Goal: Task Accomplishment & Management: Complete application form

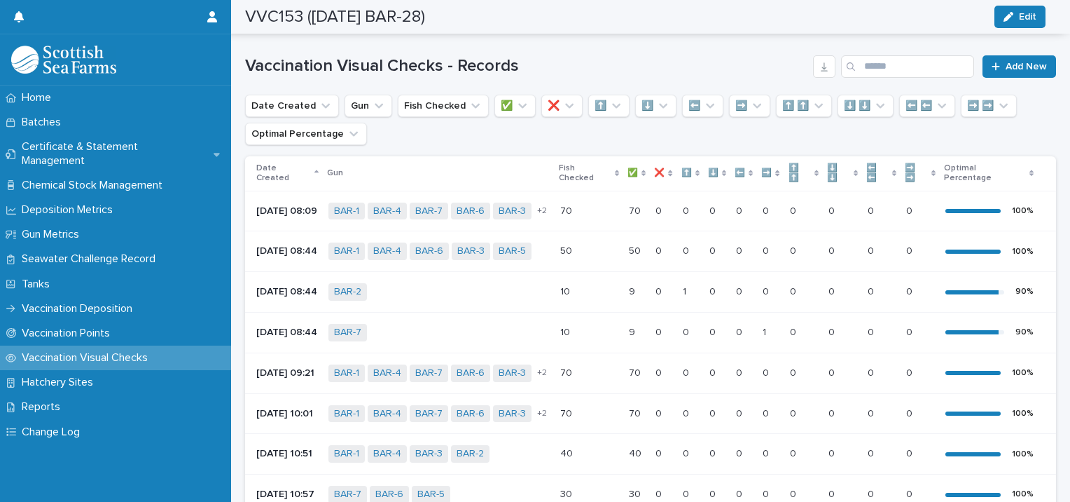
scroll to position [84, 0]
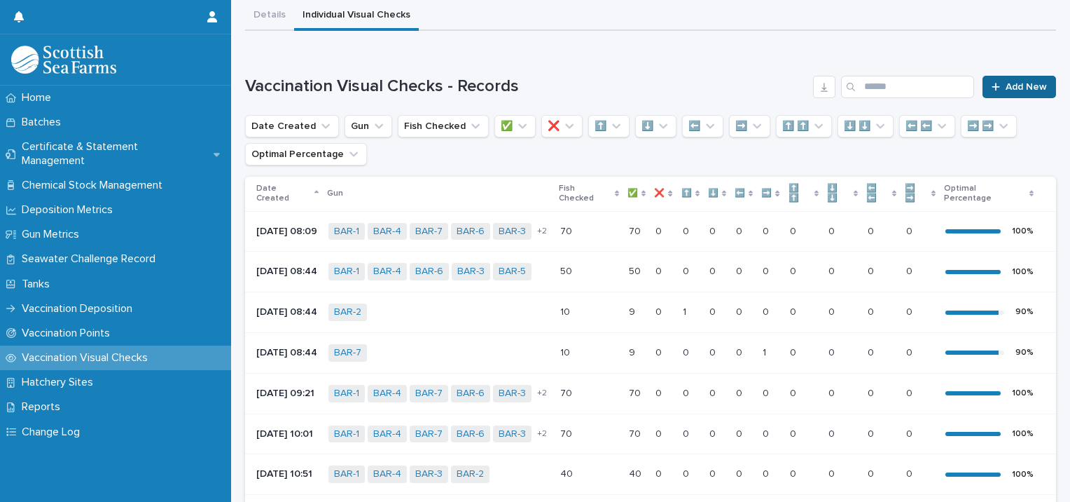
click at [1015, 83] on span "Add New" at bounding box center [1026, 87] width 41 height 10
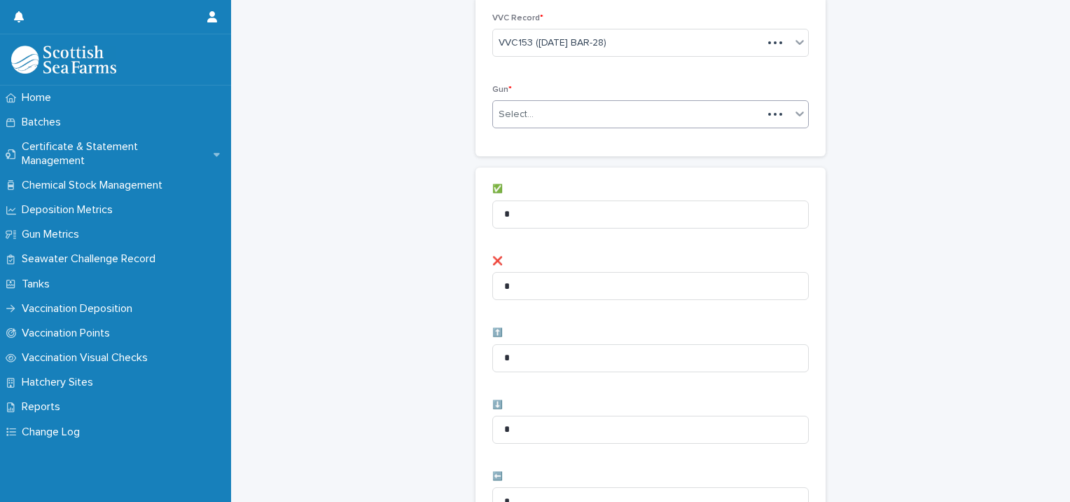
click at [518, 115] on div "Select..." at bounding box center [516, 114] width 35 height 15
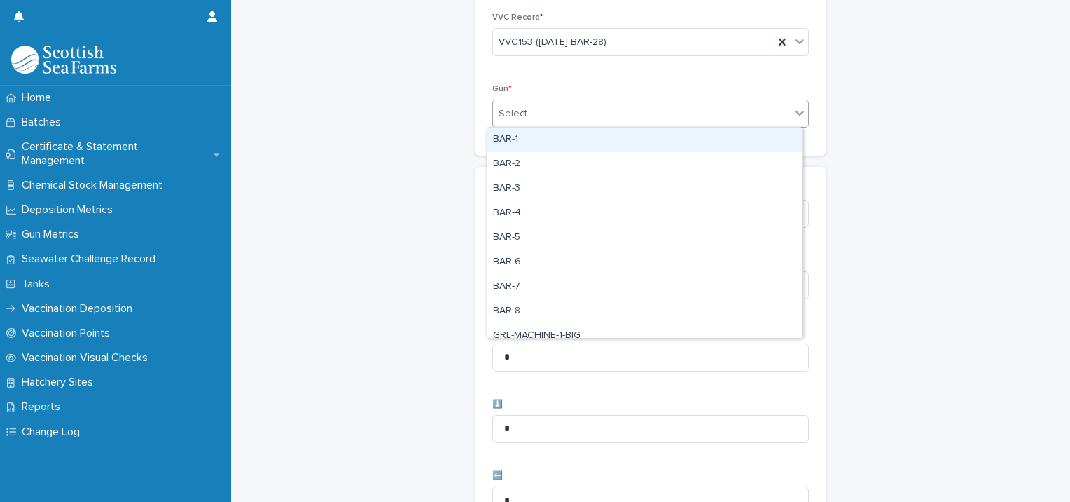
click at [562, 141] on div "BAR-1" at bounding box center [645, 140] width 315 height 25
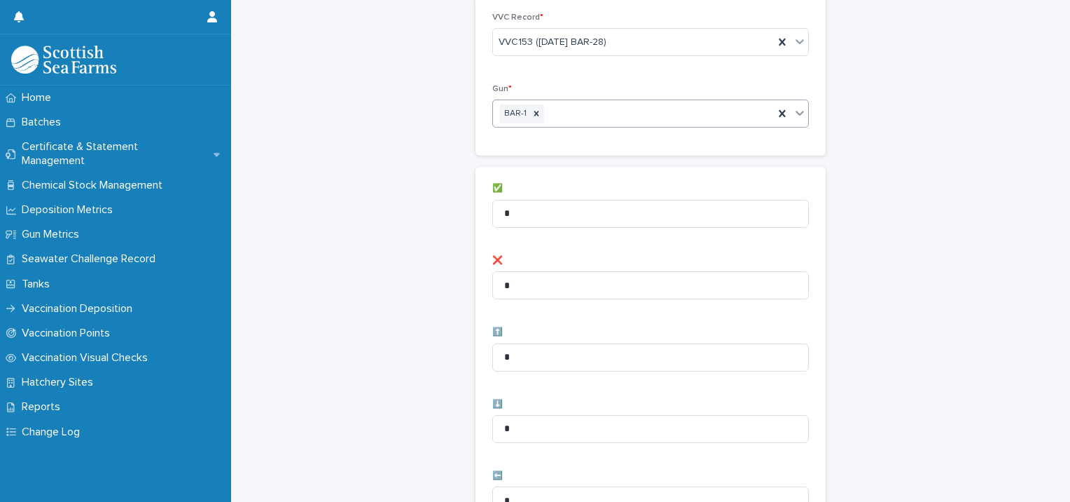
click at [587, 113] on div "BAR-1" at bounding box center [633, 114] width 281 height 25
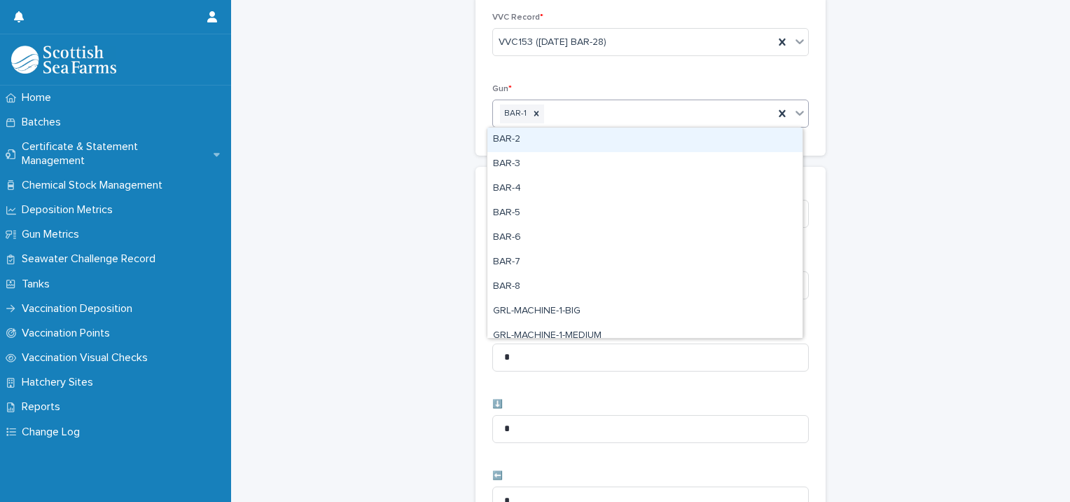
click at [564, 141] on div "BAR-2" at bounding box center [645, 140] width 315 height 25
click at [638, 113] on div "BAR-1 BAR-2" at bounding box center [633, 114] width 281 height 25
click at [620, 130] on div "BAR-3" at bounding box center [645, 140] width 315 height 25
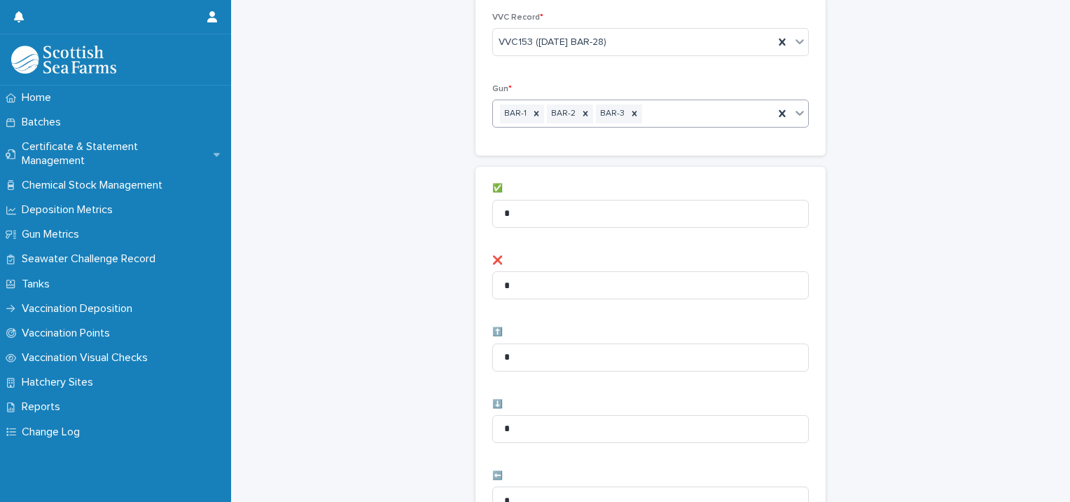
click at [666, 109] on div "BAR-1 BAR-2 BAR-3" at bounding box center [633, 114] width 281 height 25
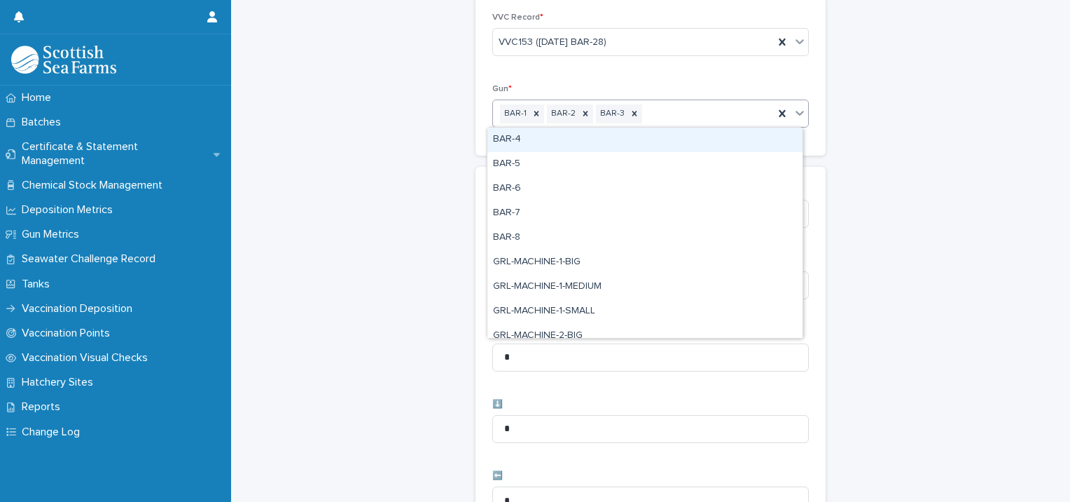
click at [645, 134] on div "BAR-4" at bounding box center [645, 140] width 315 height 25
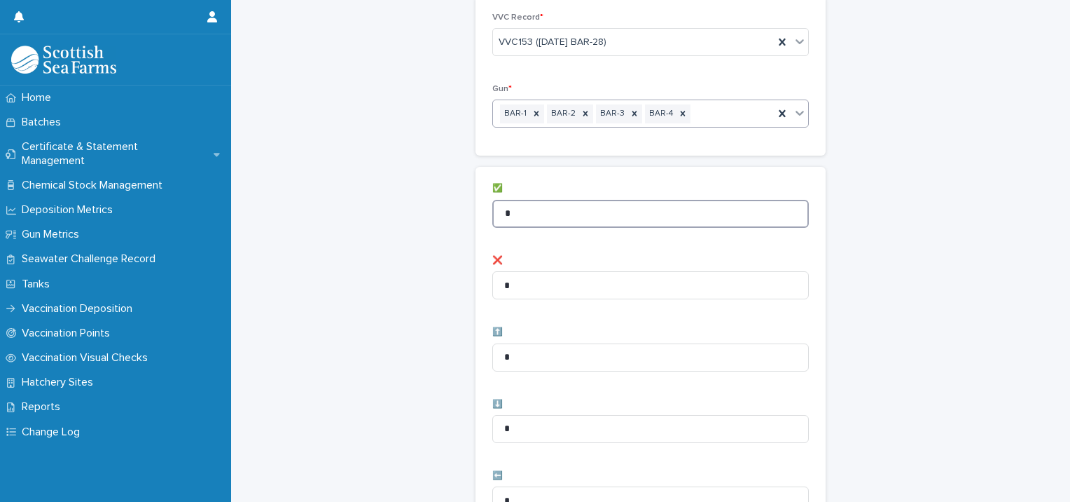
drag, startPoint x: 551, startPoint y: 202, endPoint x: 394, endPoint y: 198, distance: 157.0
click at [398, 198] on div "Vaccination Visual Checks - Records: add new Loading... Saving… Loading... Savi…" at bounding box center [650, 477] width 811 height 1120
type input "**"
click at [394, 198] on div "Vaccination Visual Checks - Records: add new Loading... Saving… Loading... Savi…" at bounding box center [650, 477] width 811 height 1120
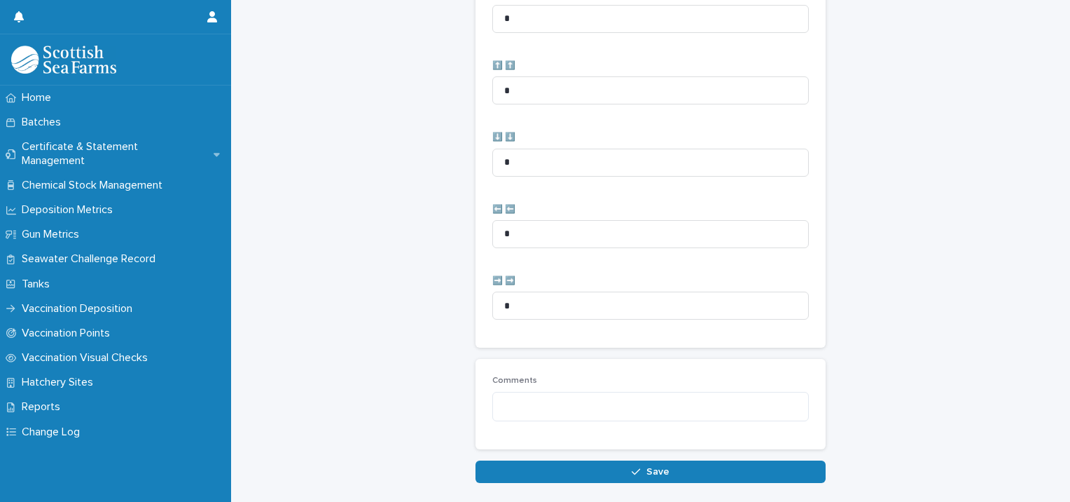
scroll to position [699, 0]
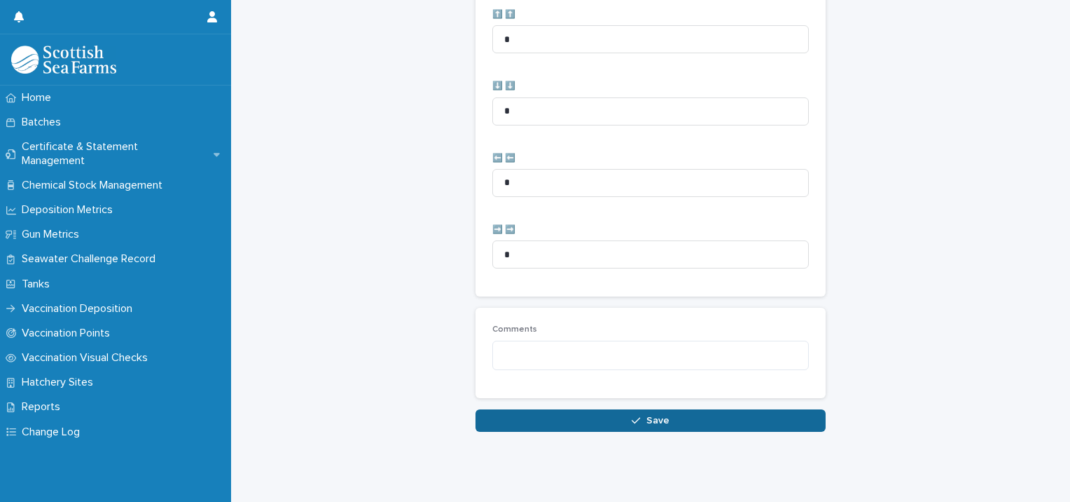
click at [502, 409] on button "Save" at bounding box center [651, 420] width 350 height 22
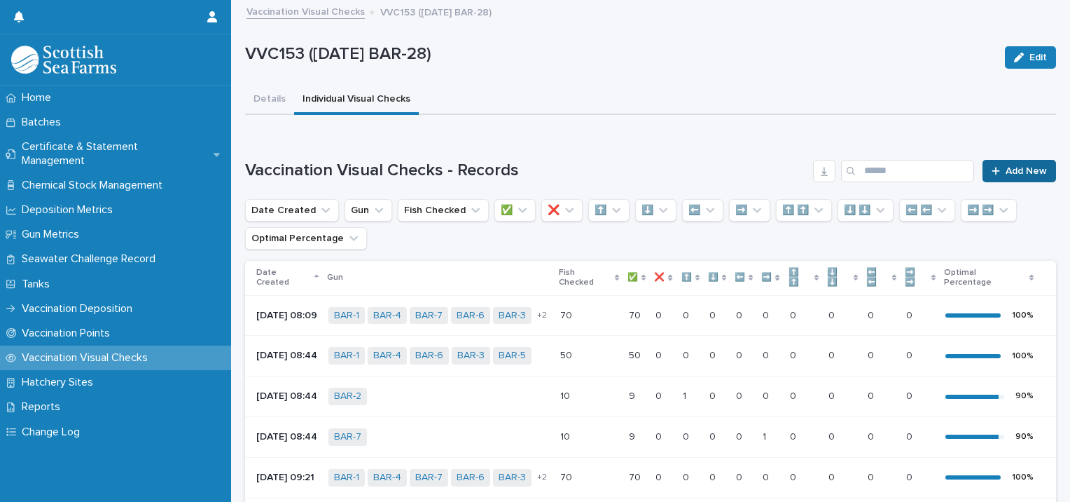
click at [1006, 166] on span "Add New" at bounding box center [1026, 171] width 41 height 10
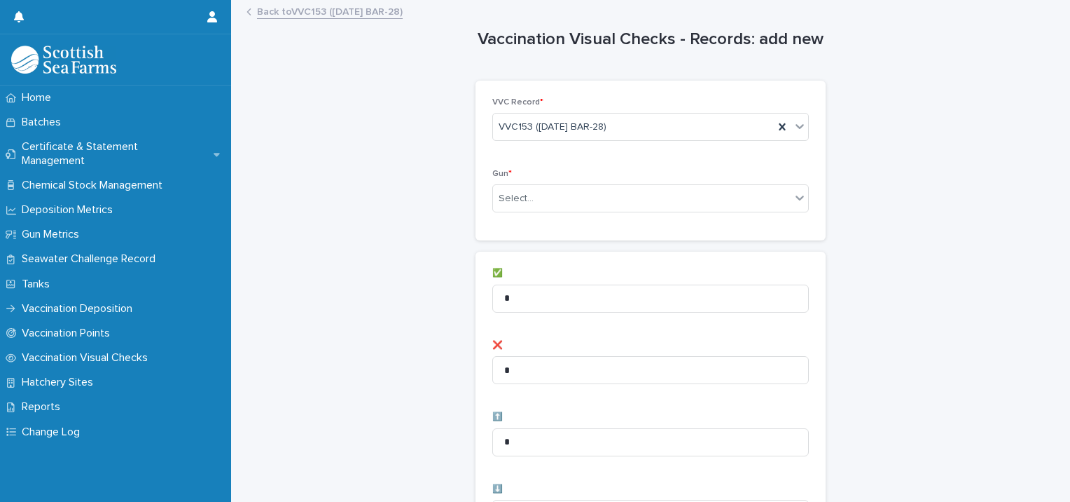
click at [549, 216] on div "Gun * Select..." at bounding box center [651, 196] width 317 height 55
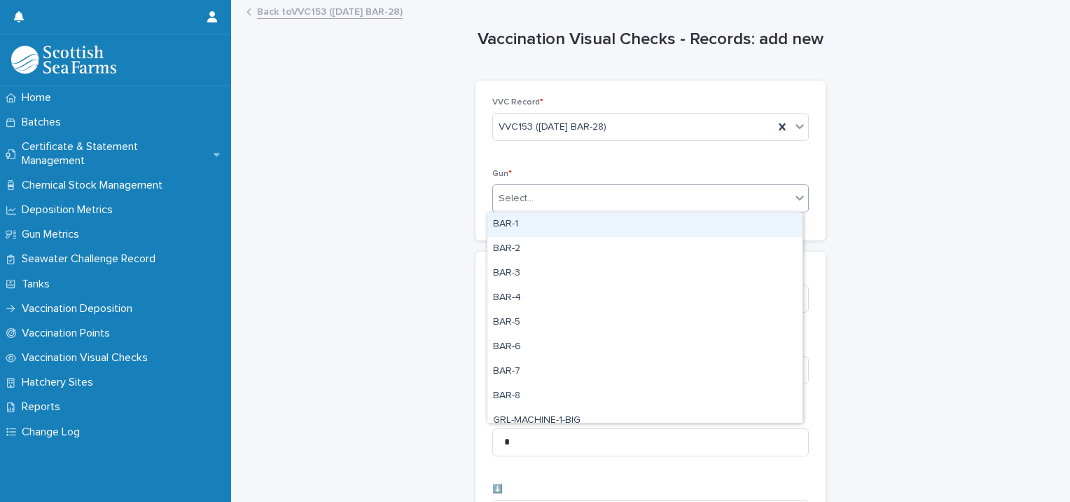
click at [549, 199] on div "Select..." at bounding box center [642, 198] width 298 height 23
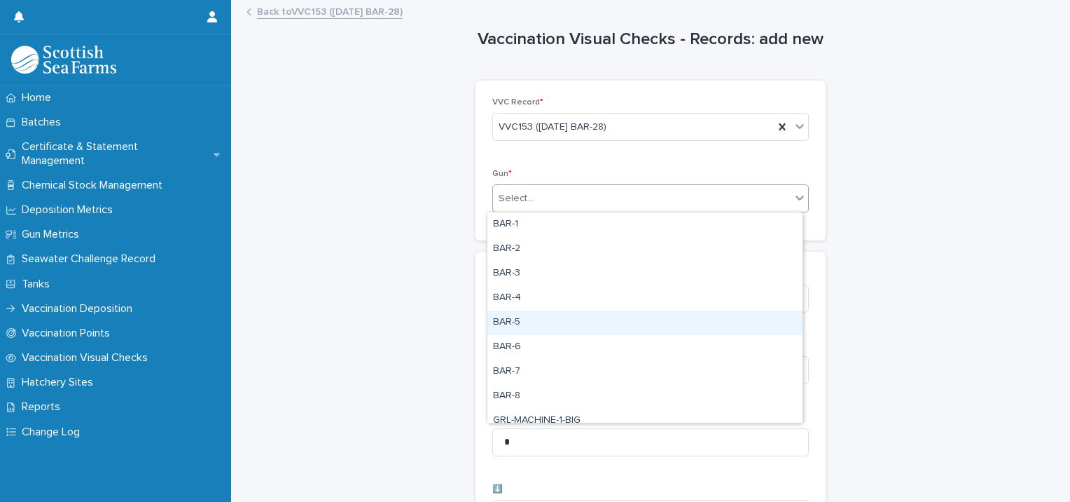
click at [530, 317] on div "BAR-5" at bounding box center [645, 322] width 315 height 25
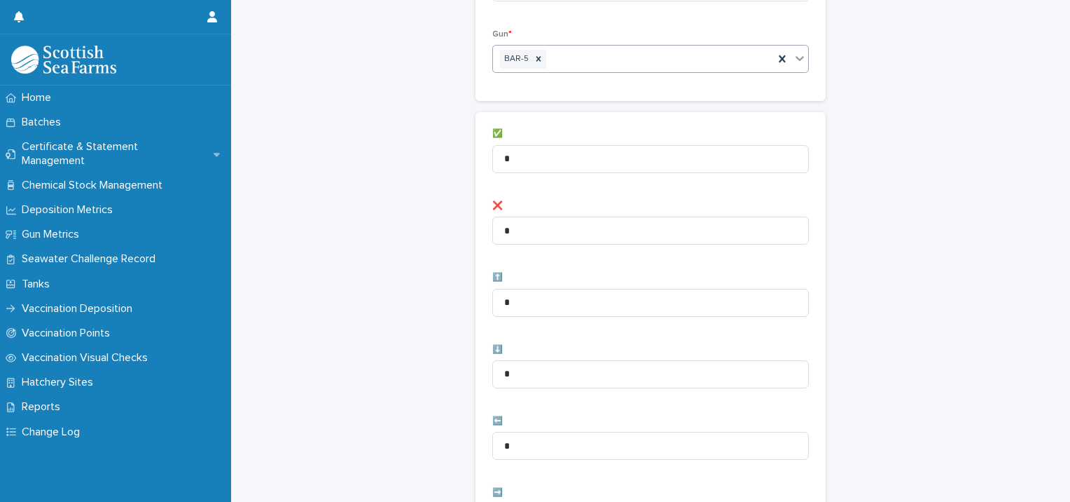
scroll to position [140, 0]
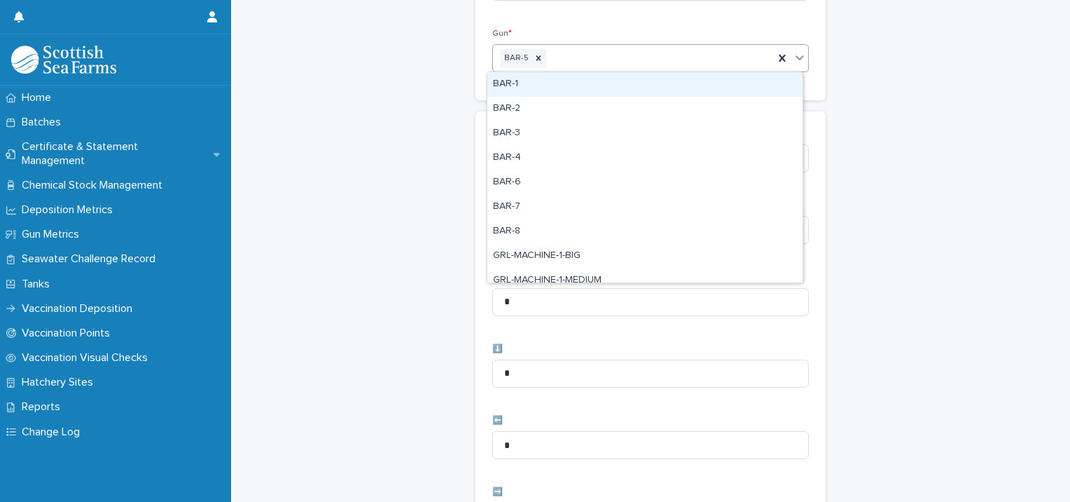
click at [589, 64] on div "BAR-5" at bounding box center [633, 58] width 281 height 25
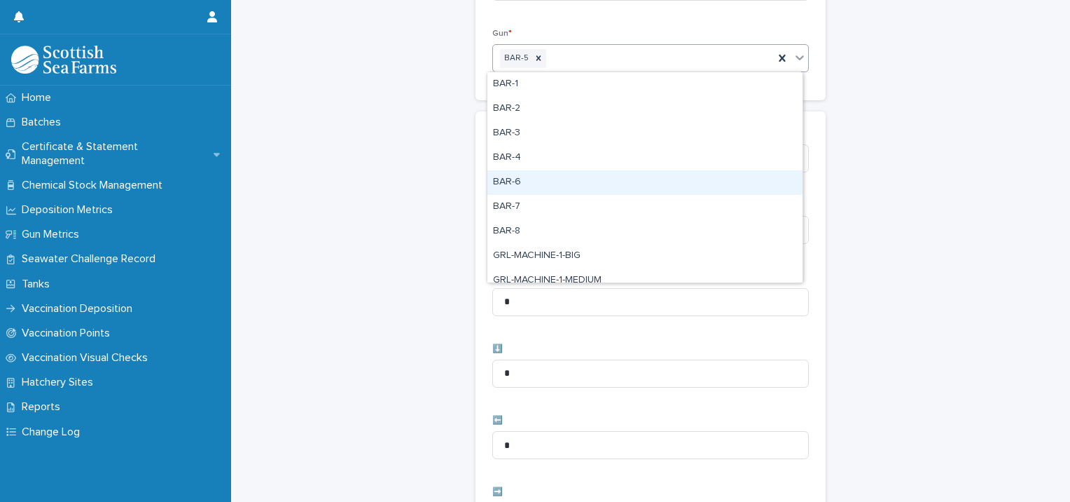
click at [549, 187] on div "BAR-6" at bounding box center [645, 182] width 315 height 25
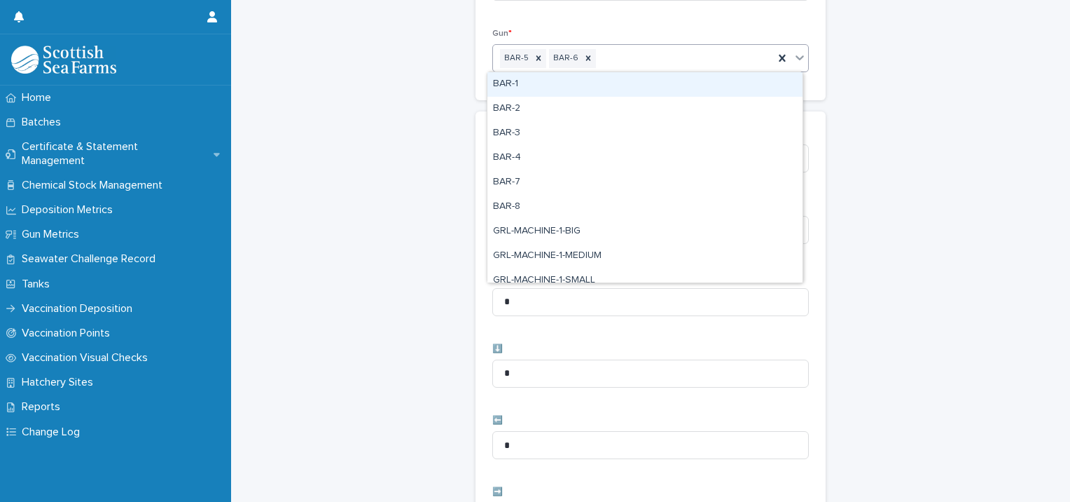
click at [649, 62] on div "BAR-5 BAR-6" at bounding box center [633, 58] width 281 height 25
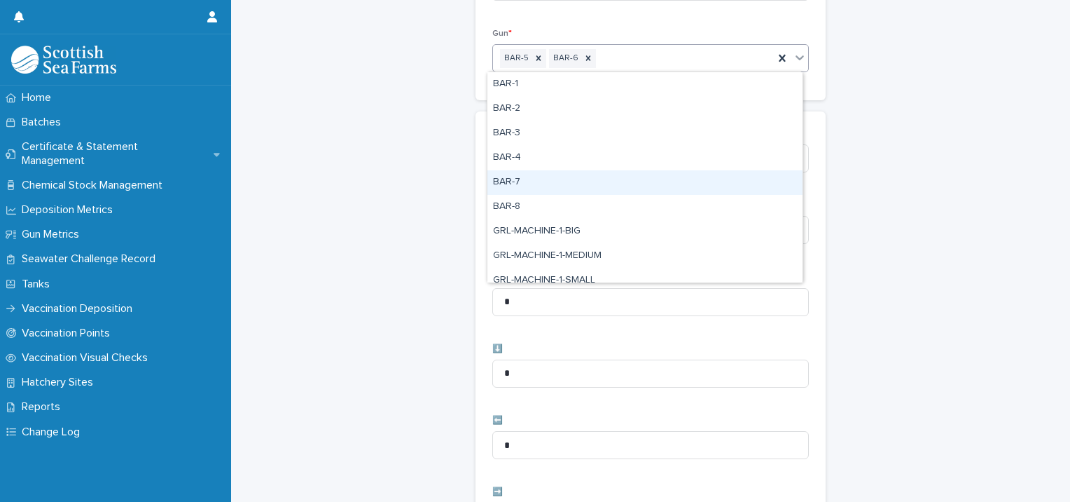
click at [566, 180] on div "BAR-7" at bounding box center [645, 182] width 315 height 25
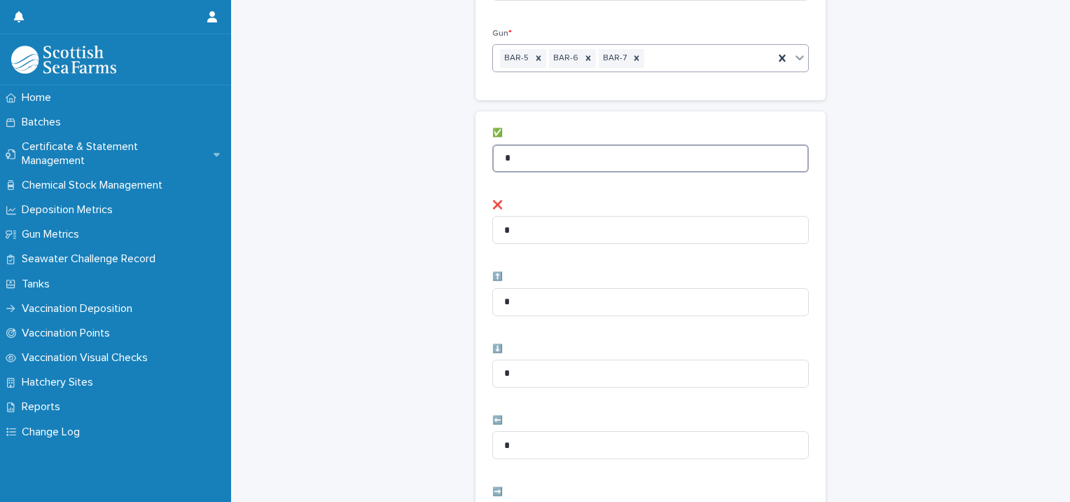
drag, startPoint x: 584, startPoint y: 160, endPoint x: 359, endPoint y: 163, distance: 224.9
click at [361, 163] on div "Vaccination Visual Checks - Records: add new Loading... Saving… Loading... Savi…" at bounding box center [650, 421] width 811 height 1120
type input "*"
click at [584, 59] on icon at bounding box center [589, 58] width 10 height 10
click at [582, 61] on icon at bounding box center [587, 58] width 10 height 10
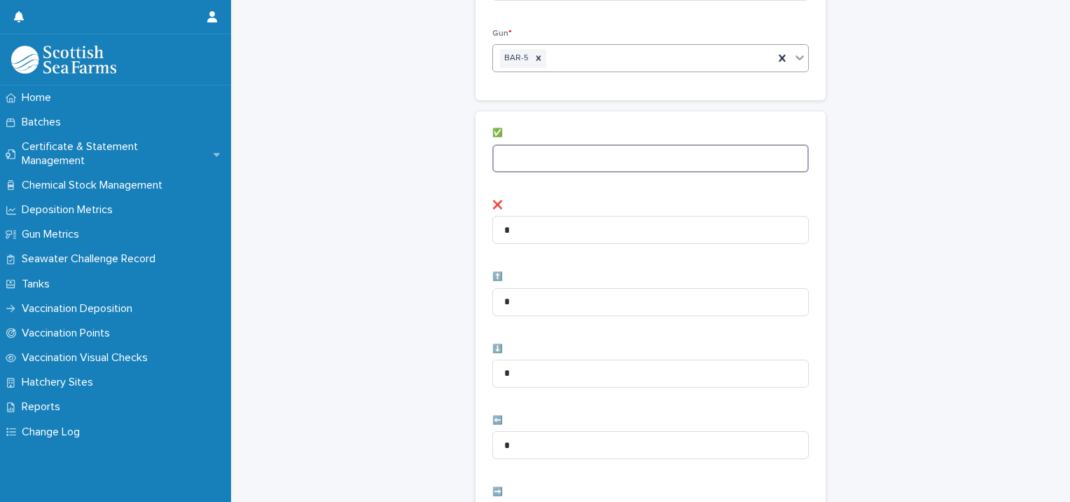
click at [516, 153] on input at bounding box center [651, 158] width 317 height 28
type input "*"
drag, startPoint x: 530, startPoint y: 234, endPoint x: 427, endPoint y: 241, distance: 102.5
click at [427, 241] on div "Vaccination Visual Checks - Records: add new Loading... Saving… Loading... Savi…" at bounding box center [650, 421] width 811 height 1120
type input "*"
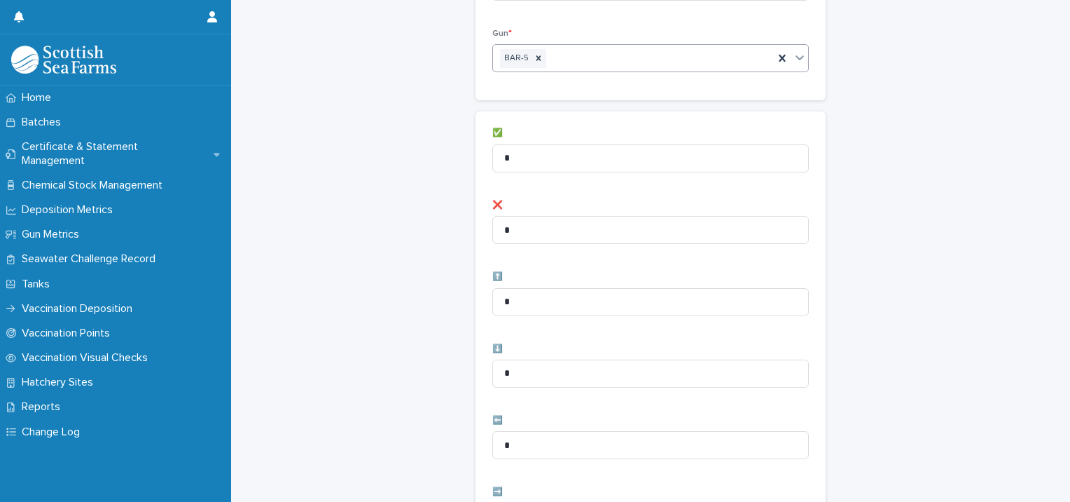
click at [409, 239] on div "Vaccination Visual Checks - Records: add new Loading... Saving… Loading... Savi…" at bounding box center [650, 421] width 811 height 1120
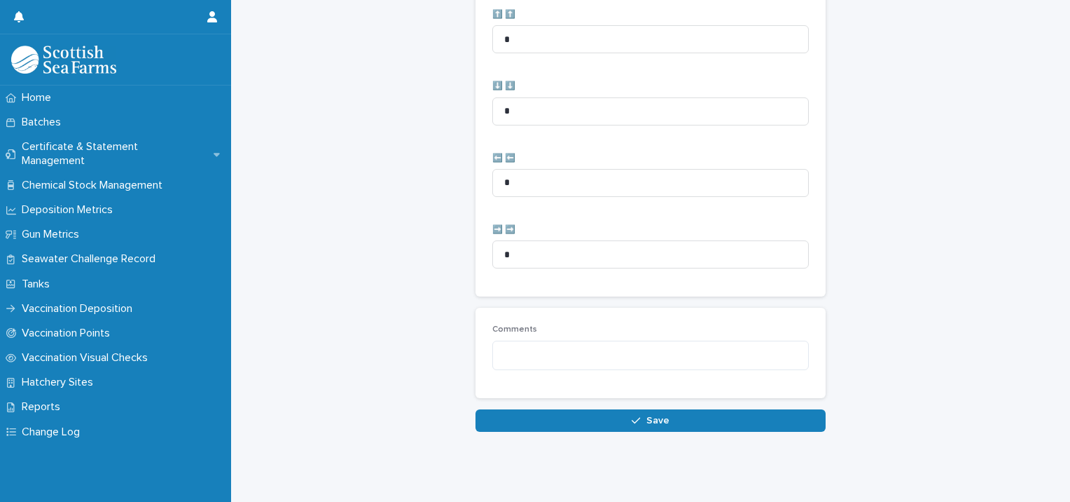
scroll to position [699, 0]
click at [513, 411] on button "Save" at bounding box center [651, 420] width 350 height 22
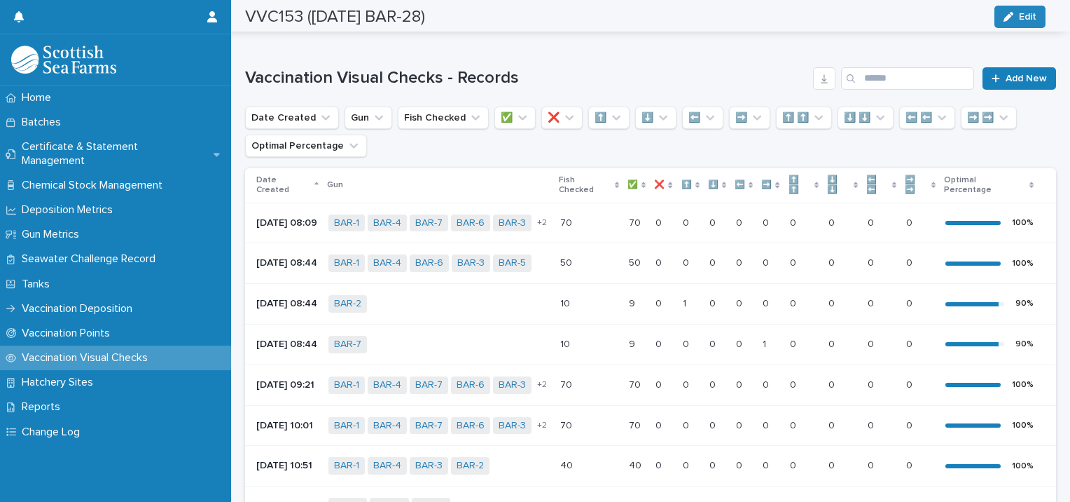
scroll to position [60, 0]
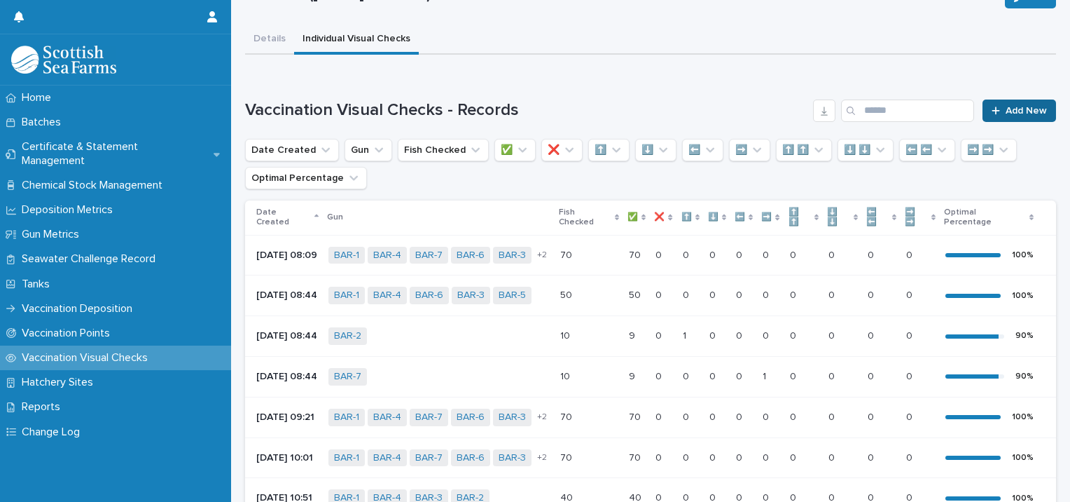
click at [1008, 106] on span "Add New" at bounding box center [1026, 111] width 41 height 10
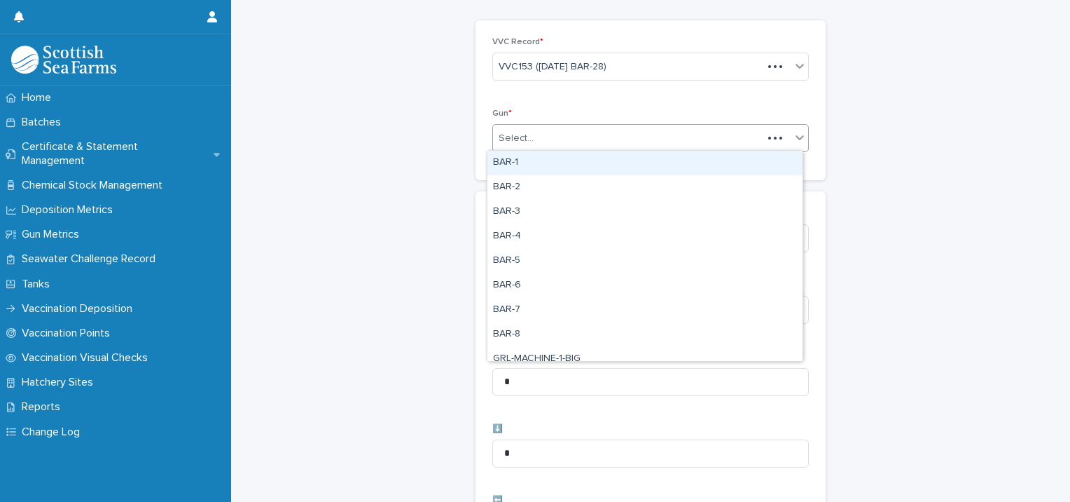
click at [551, 137] on div "Select..." at bounding box center [628, 138] width 270 height 23
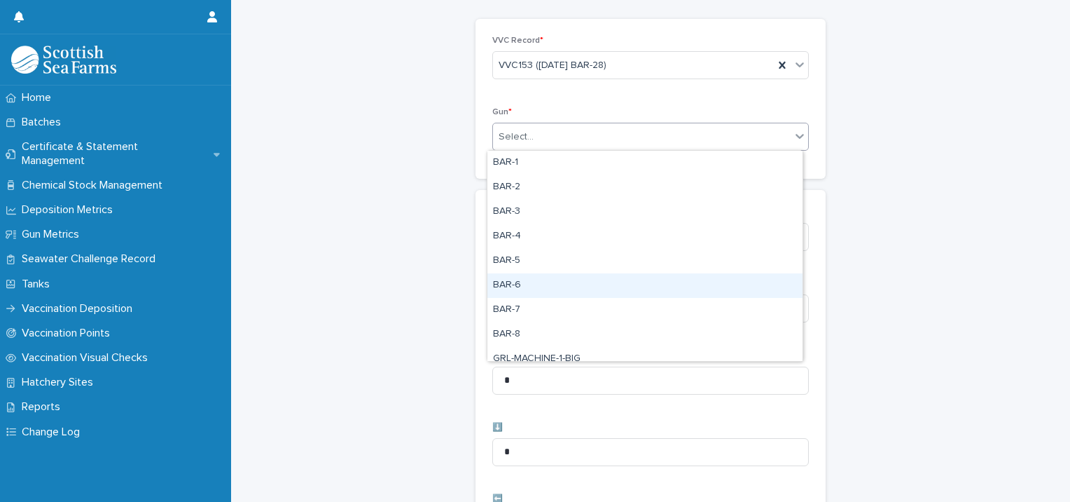
click at [523, 282] on div "BAR-6" at bounding box center [645, 285] width 315 height 25
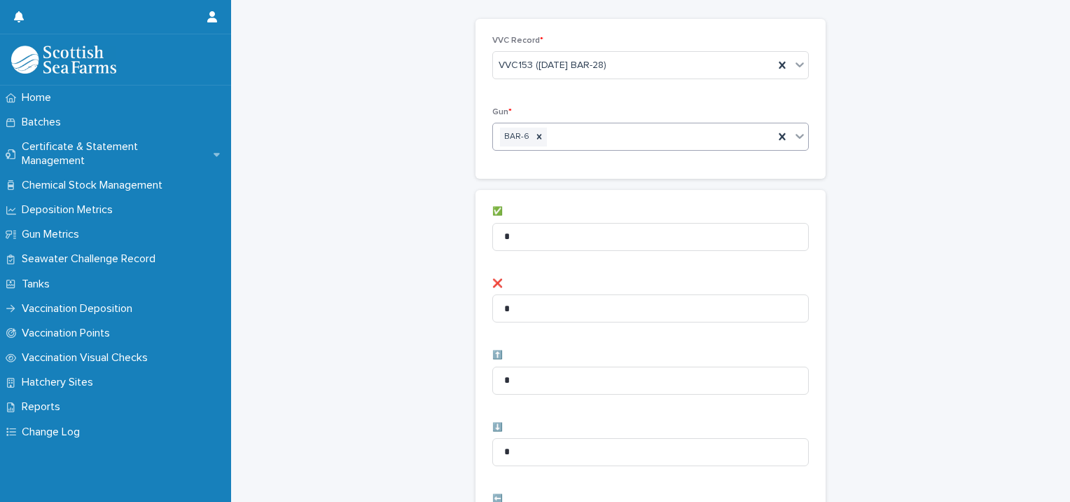
click at [619, 137] on div "BAR-6" at bounding box center [633, 137] width 281 height 25
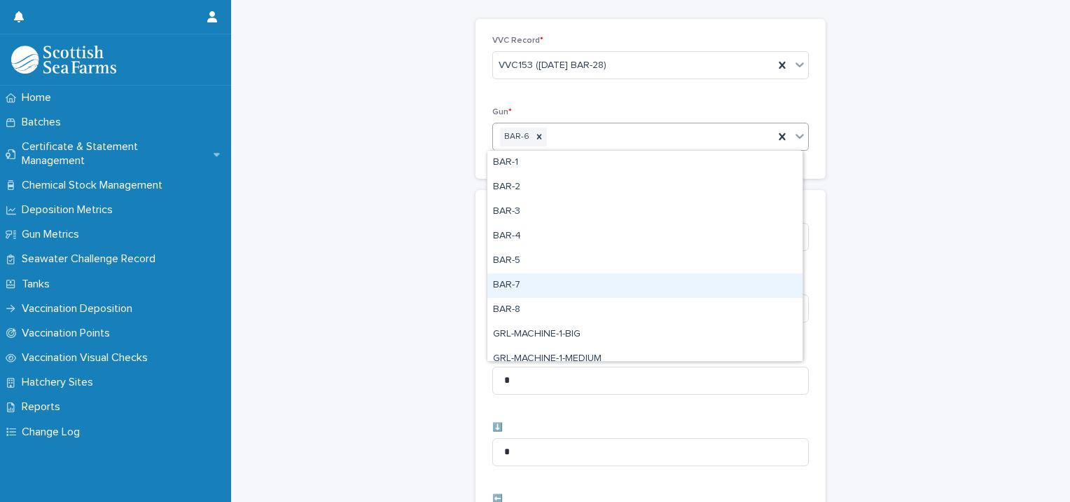
click at [526, 286] on div "BAR-7" at bounding box center [645, 285] width 315 height 25
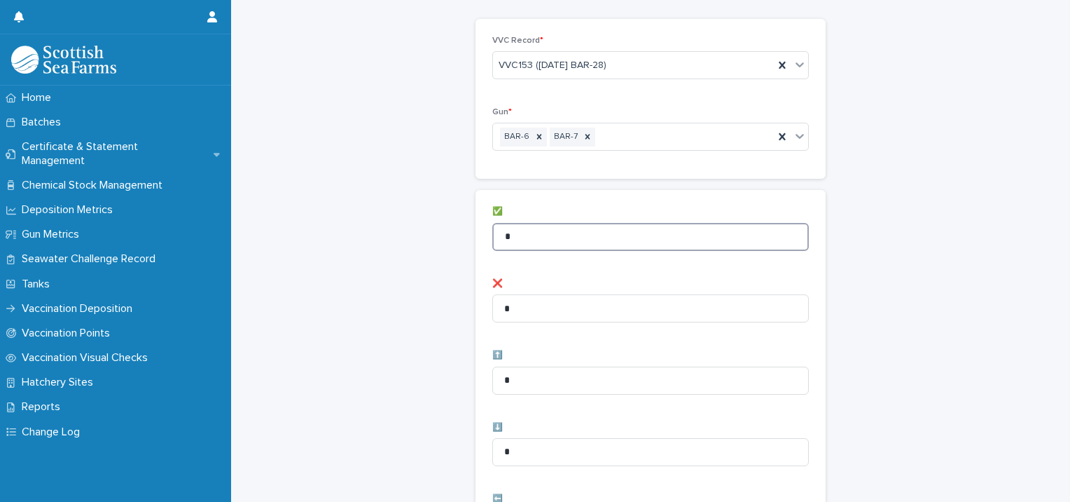
drag, startPoint x: 547, startPoint y: 232, endPoint x: 429, endPoint y: 266, distance: 122.4
click at [429, 266] on div "Vaccination Visual Checks - Records: add new Loading... Saving… Loading... Savi…" at bounding box center [650, 500] width 811 height 1120
type input "**"
click at [438, 254] on div "Vaccination Visual Checks - Records: add new Loading... Saving… Loading... Savi…" at bounding box center [650, 500] width 811 height 1120
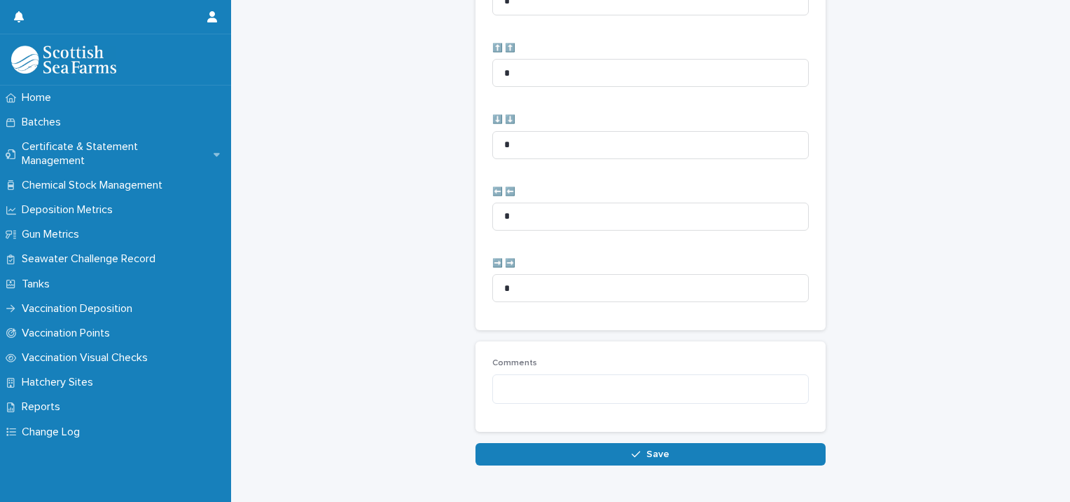
scroll to position [699, 0]
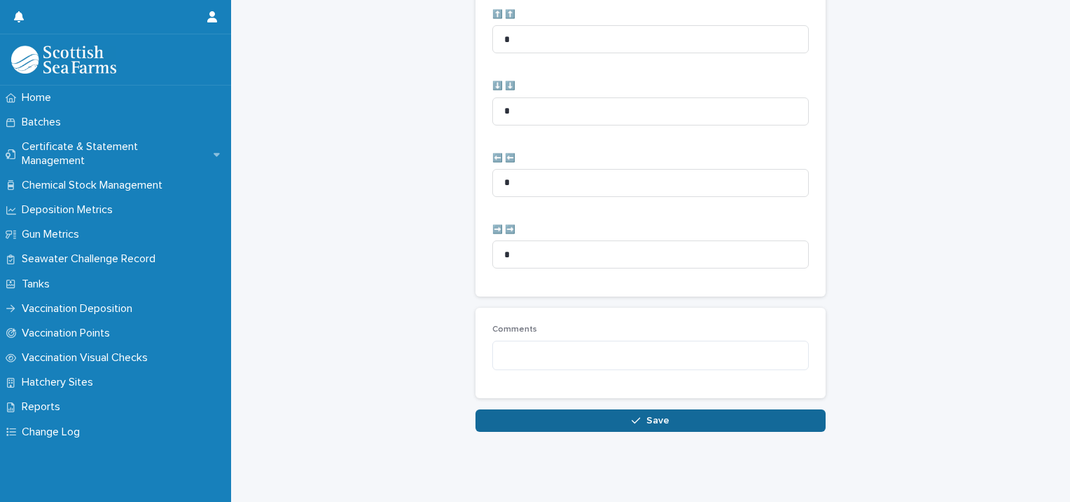
drag, startPoint x: 497, startPoint y: 411, endPoint x: 483, endPoint y: 401, distance: 17.5
click at [496, 411] on button "Save" at bounding box center [651, 420] width 350 height 22
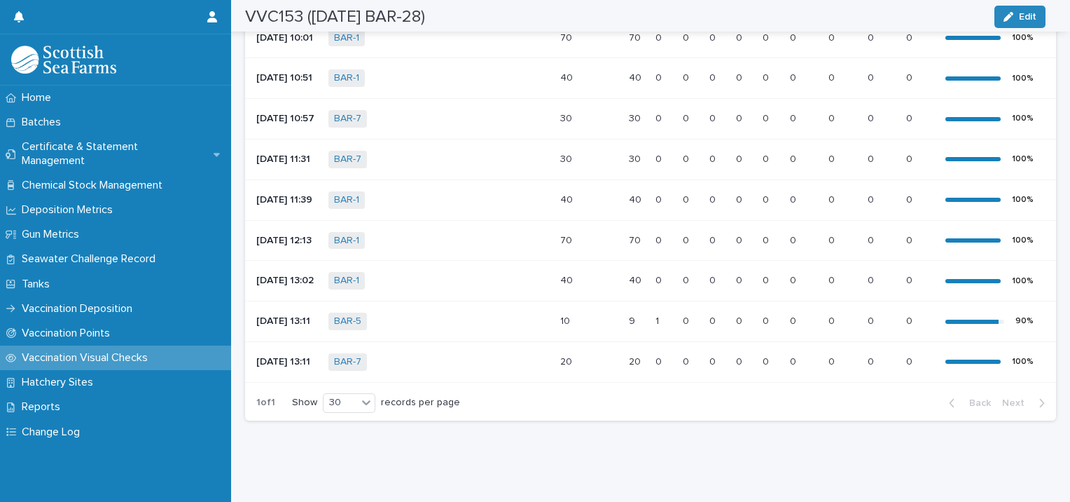
scroll to position [574, 0]
